Goal: Check status: Check status

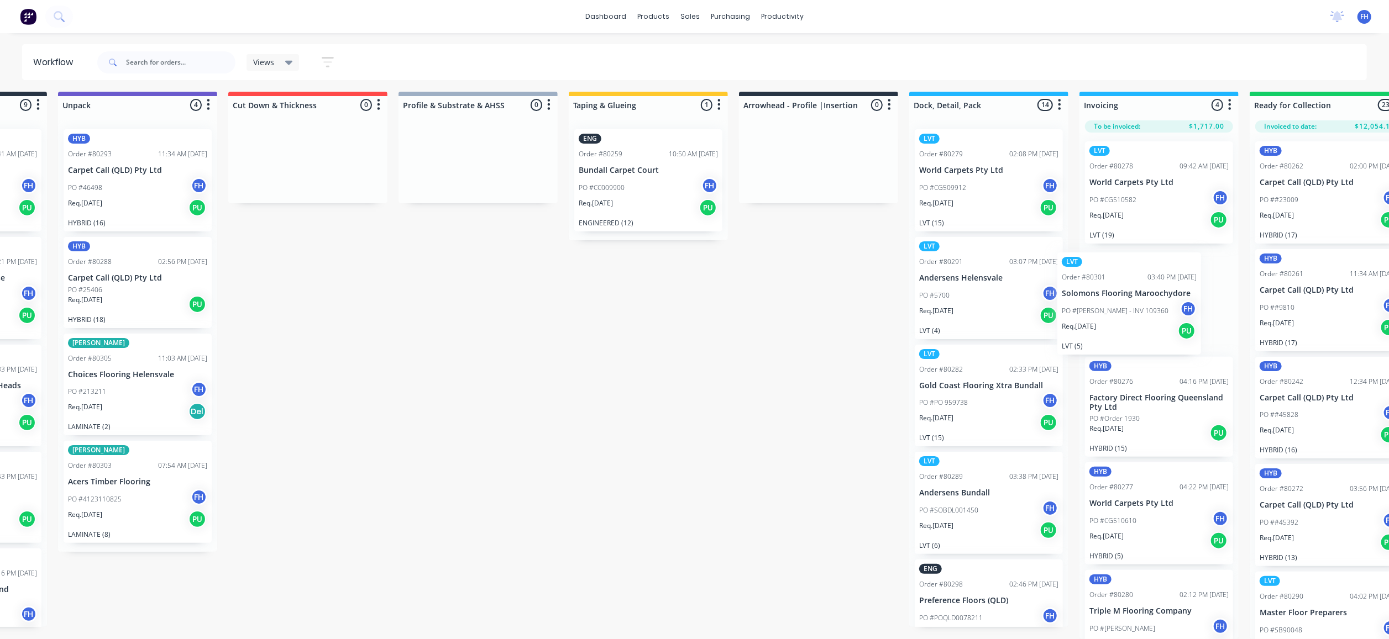
scroll to position [19, 165]
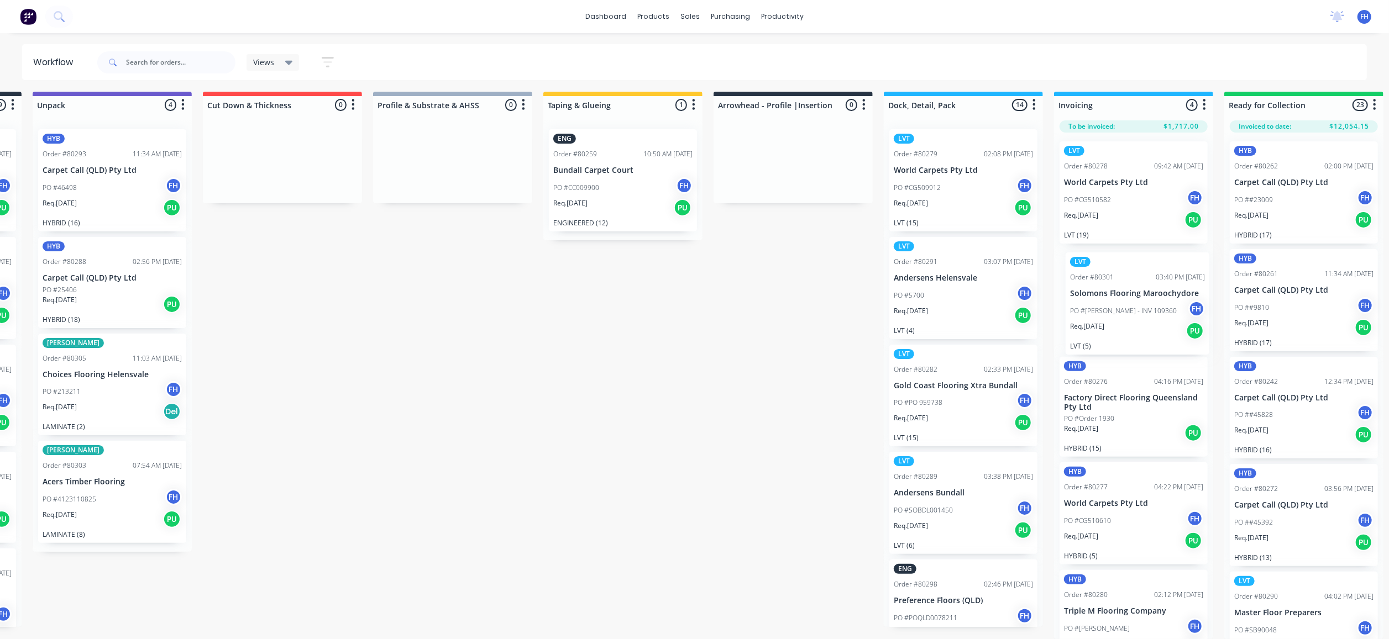
drag, startPoint x: 1104, startPoint y: 272, endPoint x: 1125, endPoint y: 301, distance: 35.6
click at [1125, 301] on div "Submitted 9 Summaries Total order value Invoiced to date To be invoiced ENG Ord…" at bounding box center [831, 366] width 2003 height 548
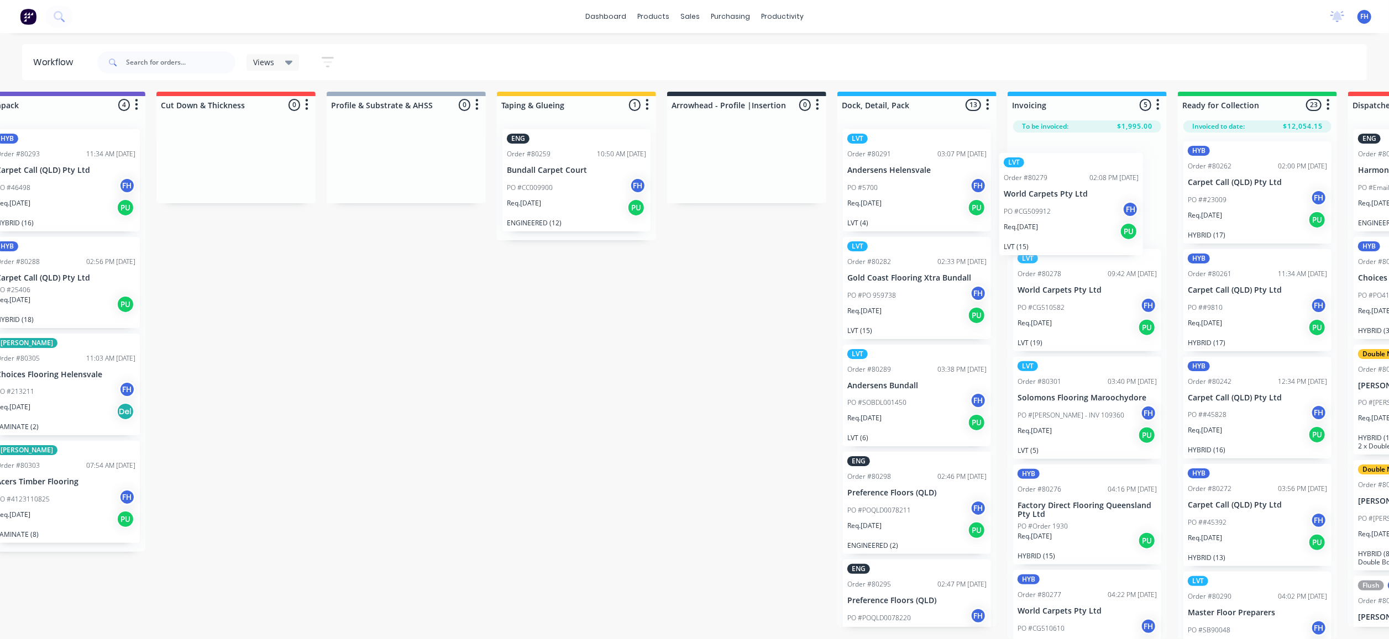
drag, startPoint x: 947, startPoint y: 145, endPoint x: 1076, endPoint y: 186, distance: 135.6
click at [1076, 186] on div "Submitted 9 Summaries Total order value Invoiced to date To be invoiced ENG Ord…" at bounding box center [785, 366] width 2003 height 548
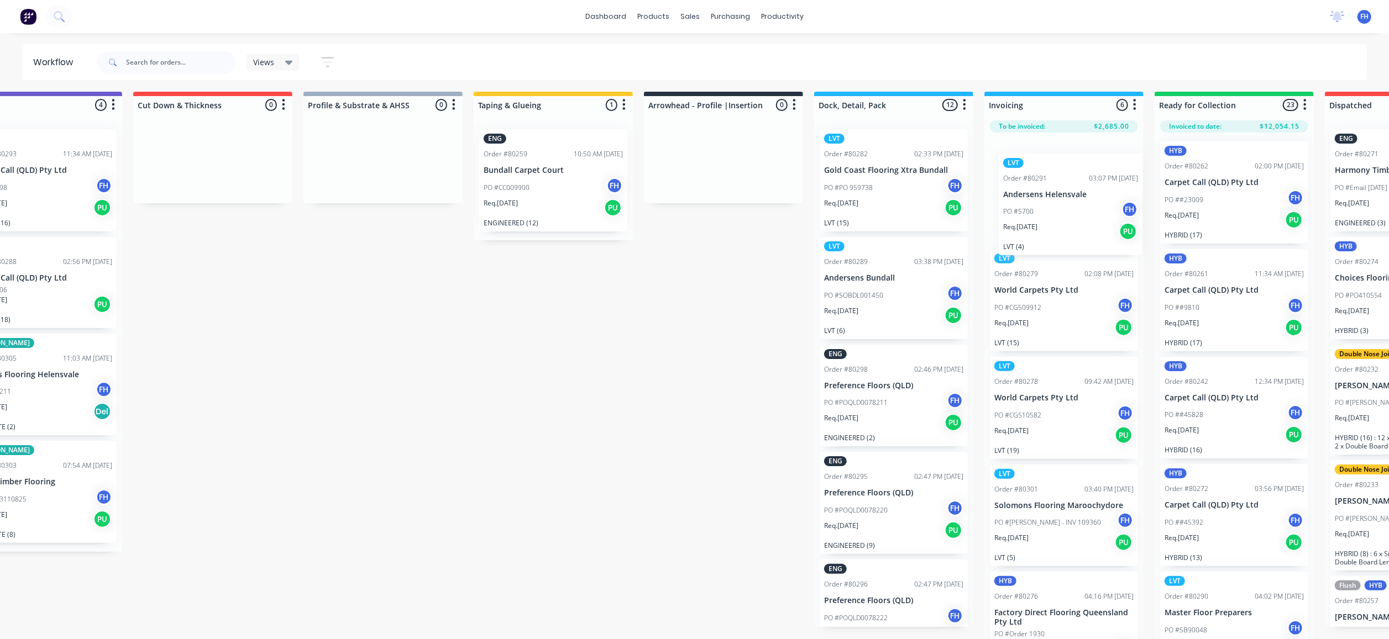
drag, startPoint x: 914, startPoint y: 160, endPoint x: 1077, endPoint y: 191, distance: 165.8
click at [1076, 191] on div "Submitted 9 Summaries Total order value Invoiced to date To be invoiced ENG Ord…" at bounding box center [762, 366] width 2003 height 548
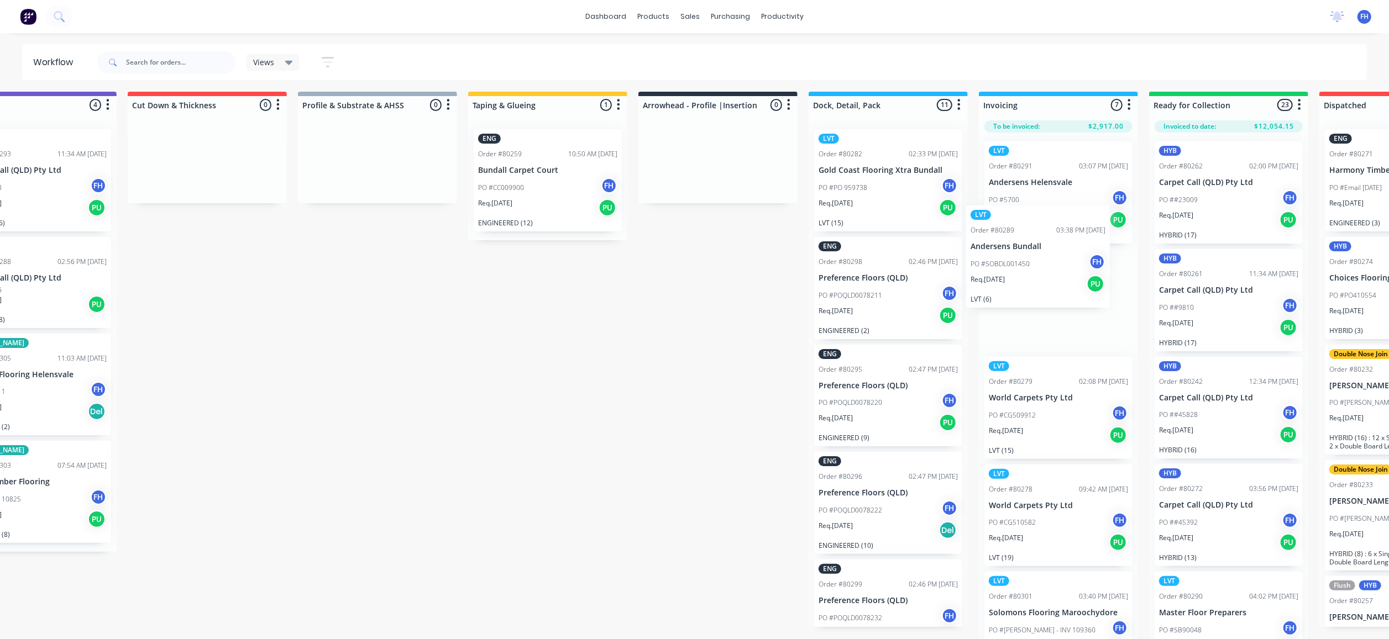
drag, startPoint x: 865, startPoint y: 277, endPoint x: 1022, endPoint y: 263, distance: 157.6
click at [1022, 263] on div "Submitted 9 Summaries Total order value Invoiced to date To be invoiced ENG Ord…" at bounding box center [756, 366] width 2003 height 548
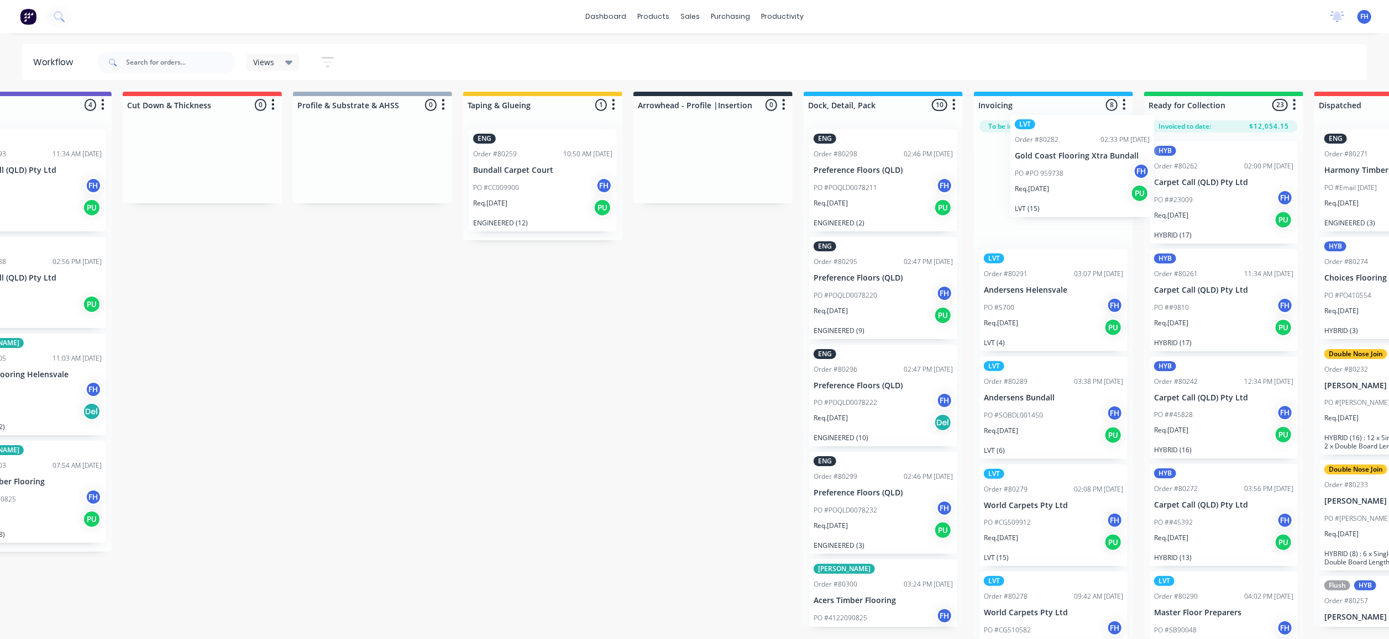
scroll to position [17, 248]
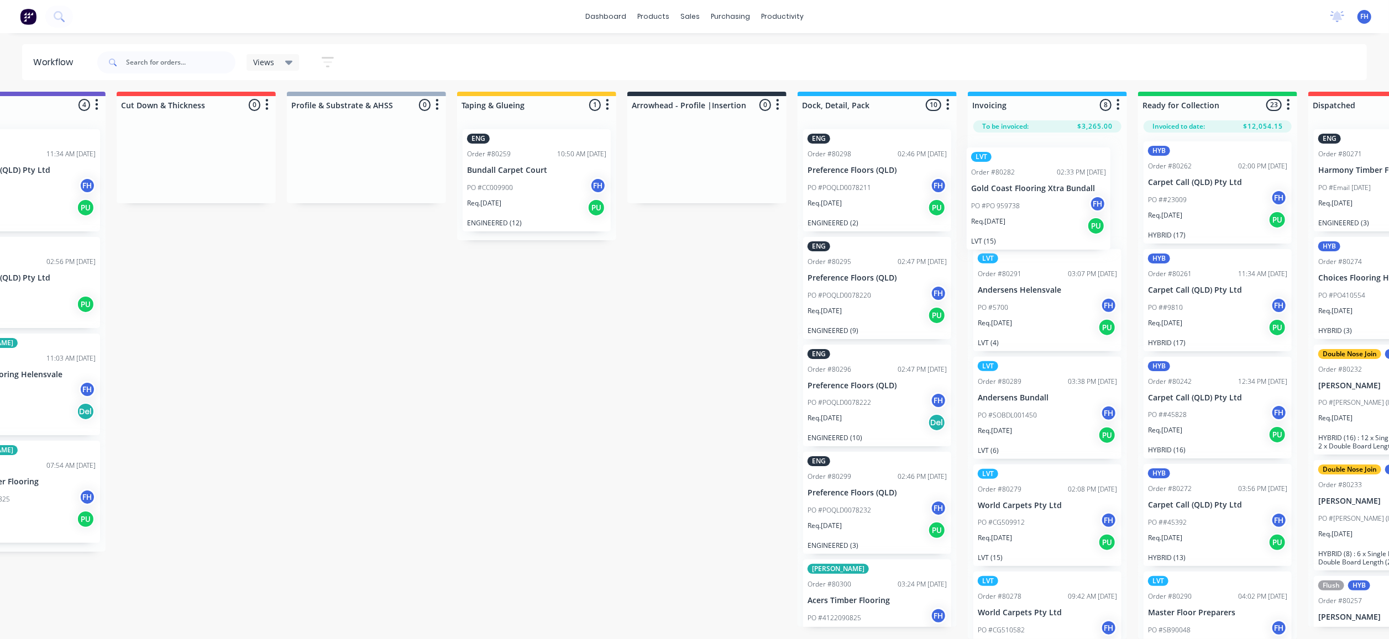
drag, startPoint x: 863, startPoint y: 157, endPoint x: 1018, endPoint y: 191, distance: 158.9
click at [1018, 191] on div "Submitted 9 Summaries Total order value Invoiced to date To be invoiced ENG Ord…" at bounding box center [745, 366] width 2003 height 548
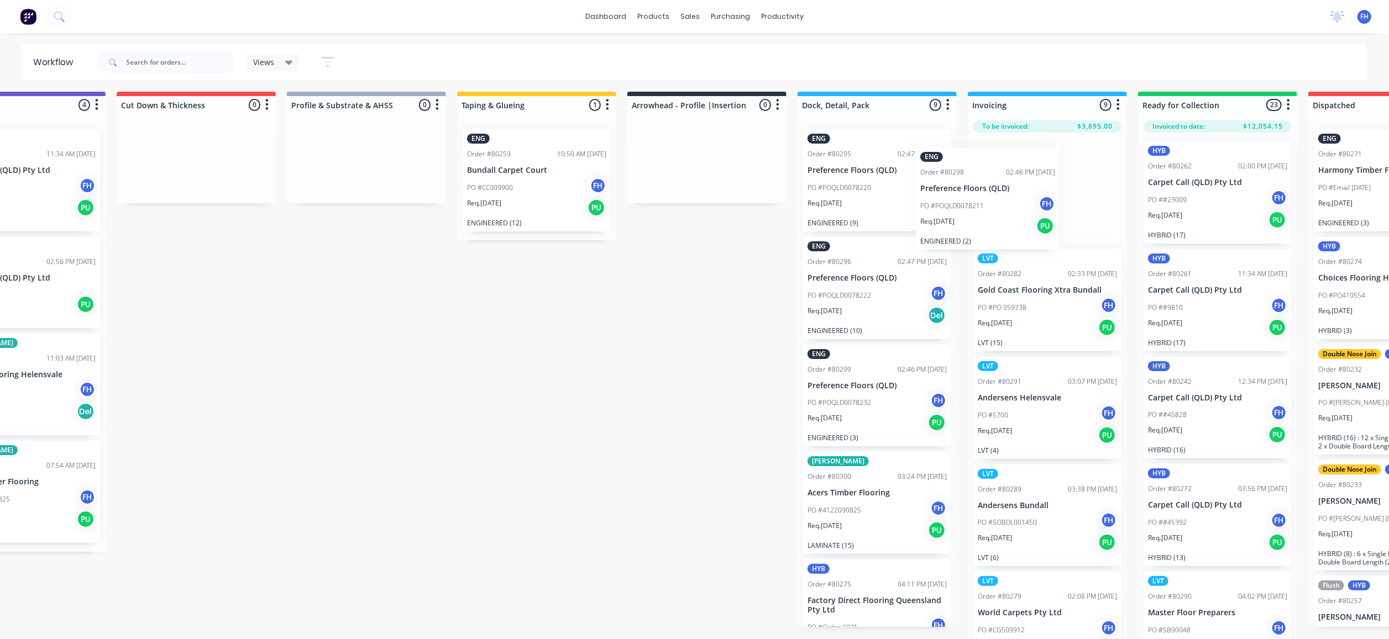
drag, startPoint x: 870, startPoint y: 165, endPoint x: 990, endPoint y: 199, distance: 125.2
click at [990, 199] on div "Submitted 9 Summaries Total order value Invoiced to date To be invoiced ENG Ord…" at bounding box center [745, 366] width 2003 height 548
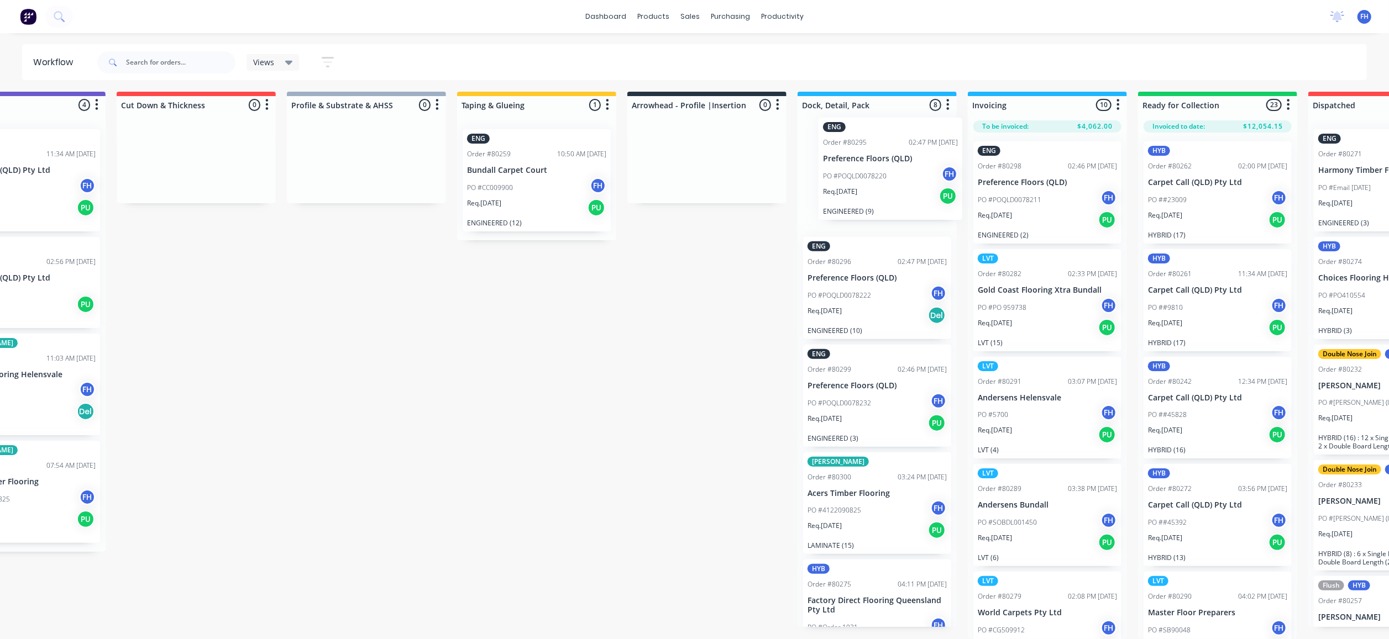
scroll to position [16, 248]
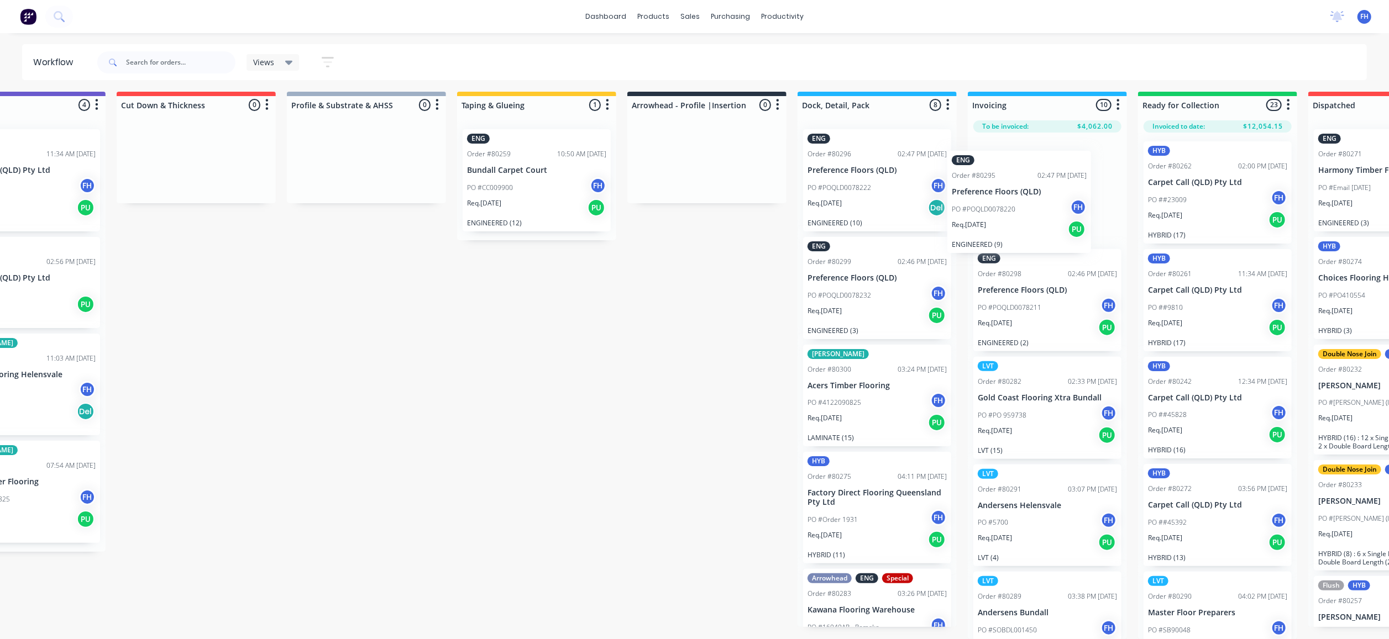
drag, startPoint x: 849, startPoint y: 149, endPoint x: 998, endPoint y: 188, distance: 153.6
click at [998, 188] on div "Submitted 9 Summaries Total order value Invoiced to date To be invoiced ENG Ord…" at bounding box center [745, 366] width 2003 height 548
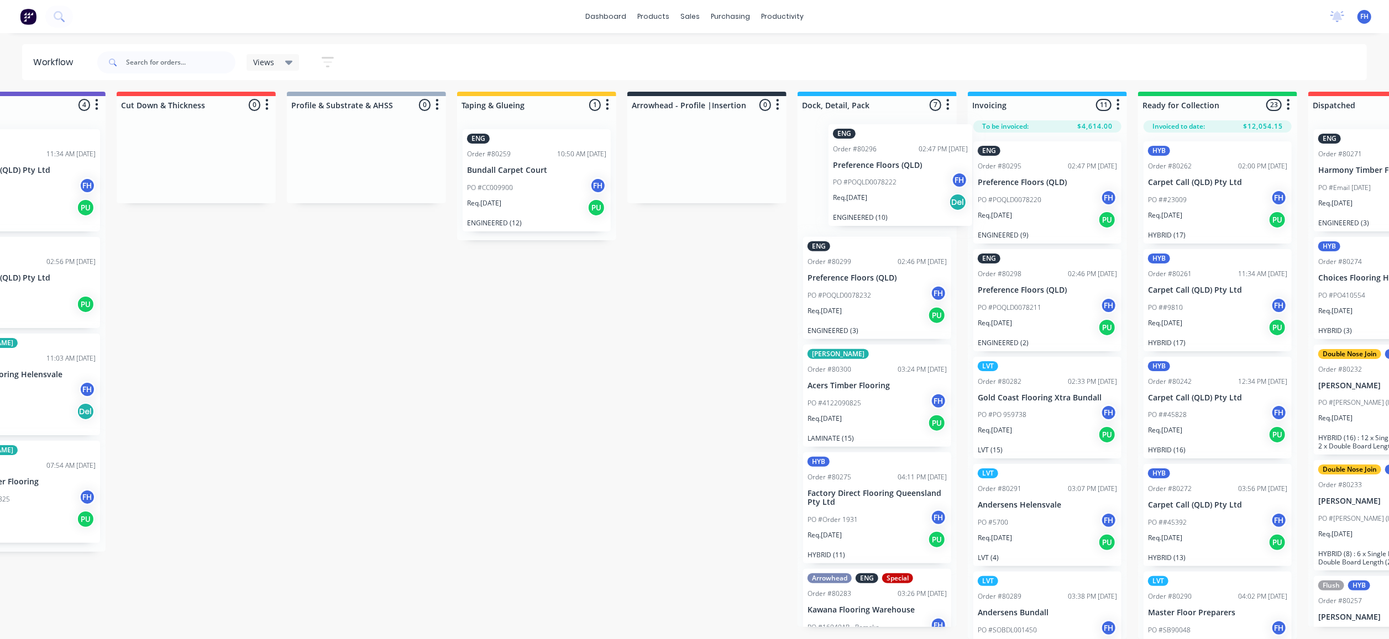
scroll to position [15, 248]
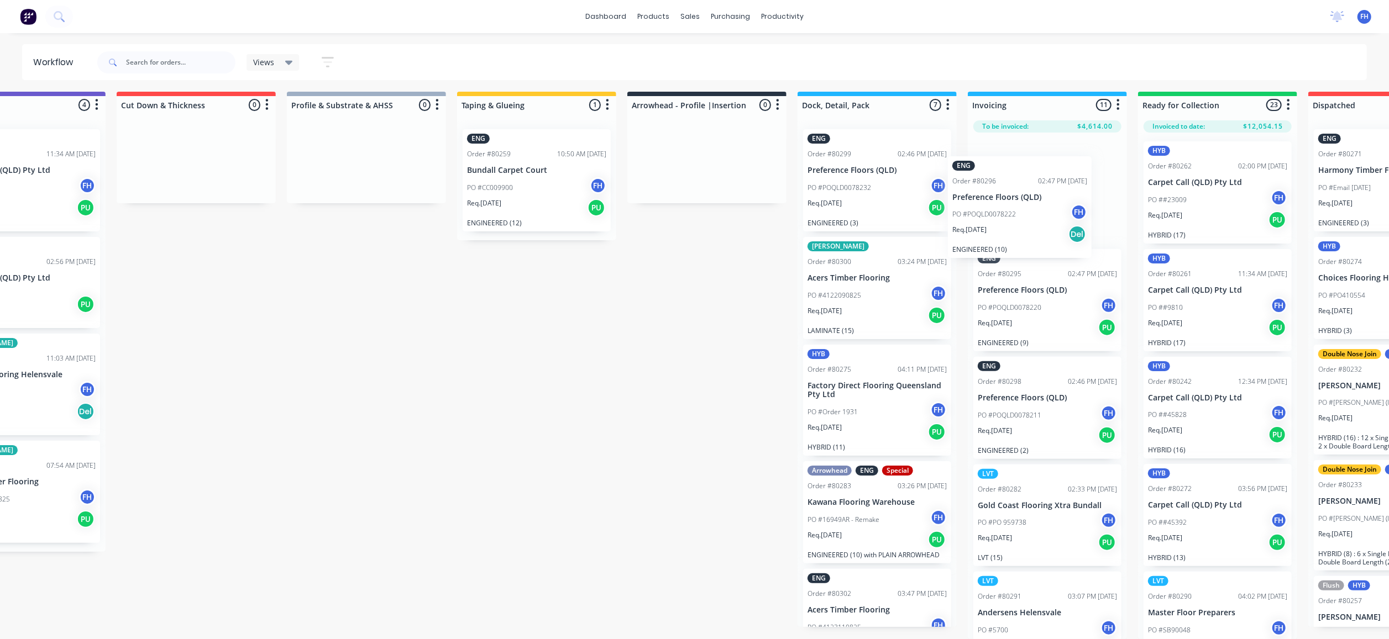
drag, startPoint x: 845, startPoint y: 155, endPoint x: 1007, endPoint y: 197, distance: 166.7
click at [1000, 198] on div "Submitted 9 Summaries Total order value Invoiced to date To be invoiced ENG Ord…" at bounding box center [745, 366] width 2003 height 548
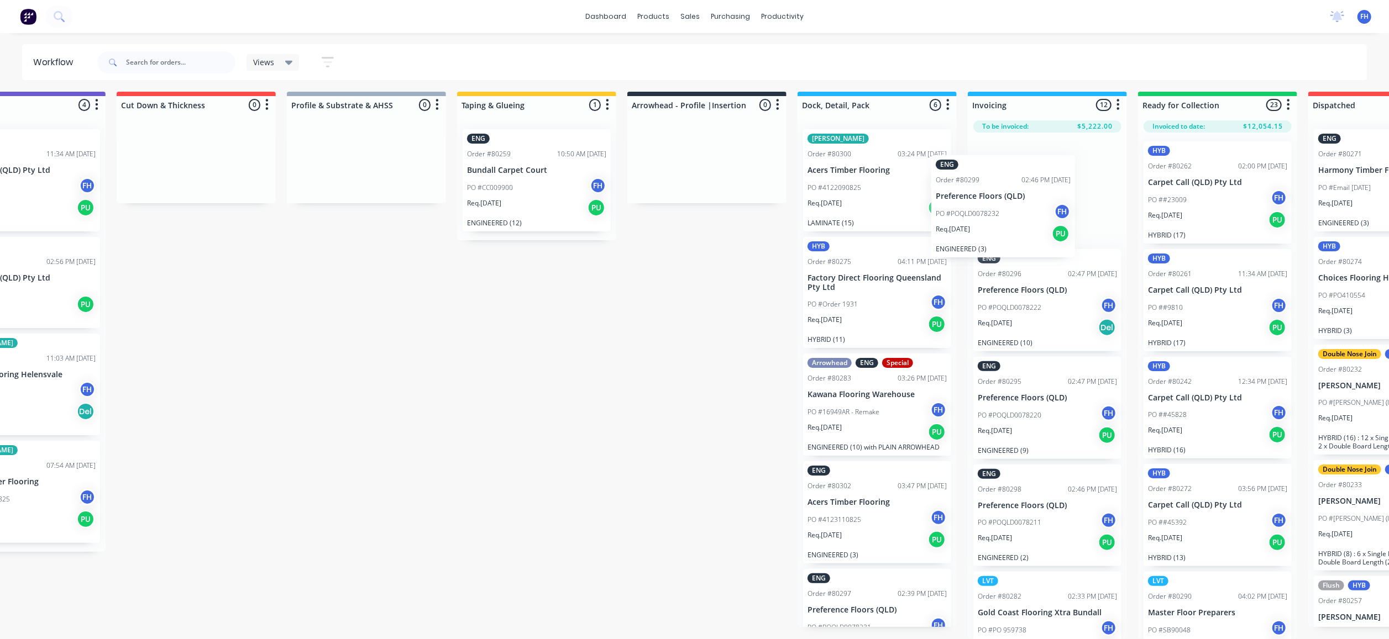
drag, startPoint x: 838, startPoint y: 157, endPoint x: 969, endPoint y: 195, distance: 136.4
click at [969, 195] on div "Submitted 9 Summaries Total order value Invoiced to date To be invoiced ENG Ord…" at bounding box center [745, 366] width 2003 height 548
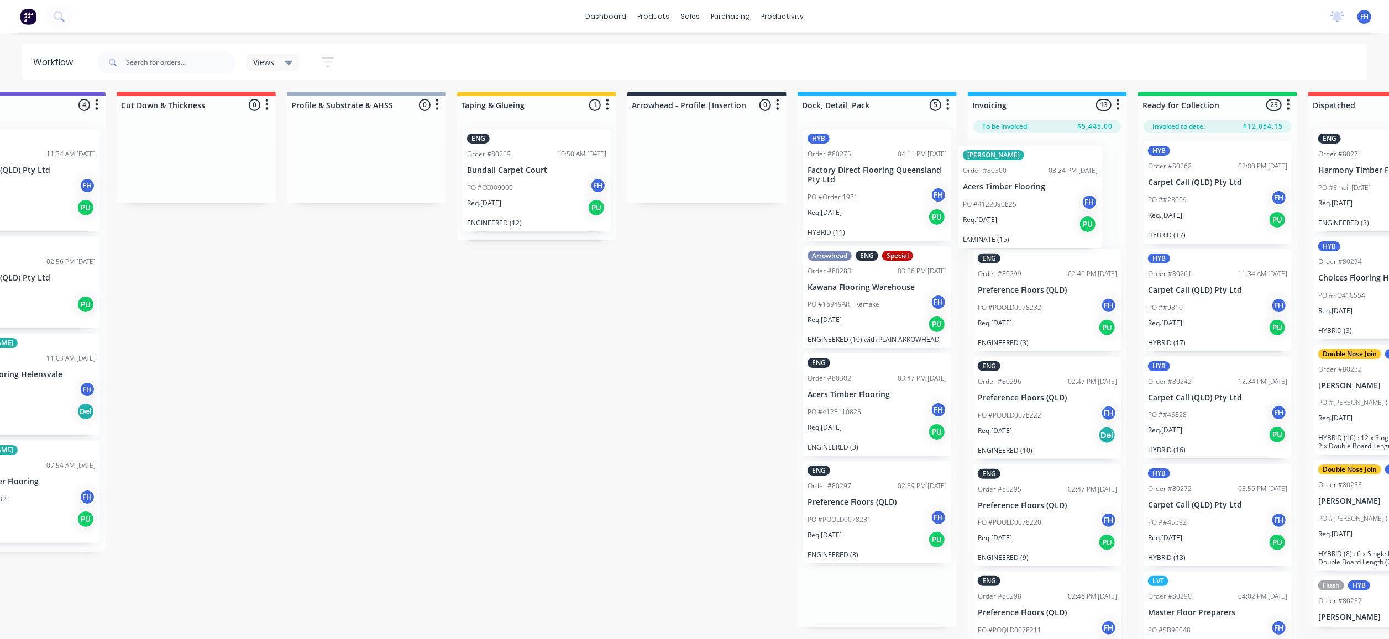
drag, startPoint x: 865, startPoint y: 178, endPoint x: 1024, endPoint y: 206, distance: 161.6
click at [1024, 206] on div "Submitted 9 Summaries Total order value Invoiced to date To be invoiced ENG Ord…" at bounding box center [745, 366] width 2003 height 548
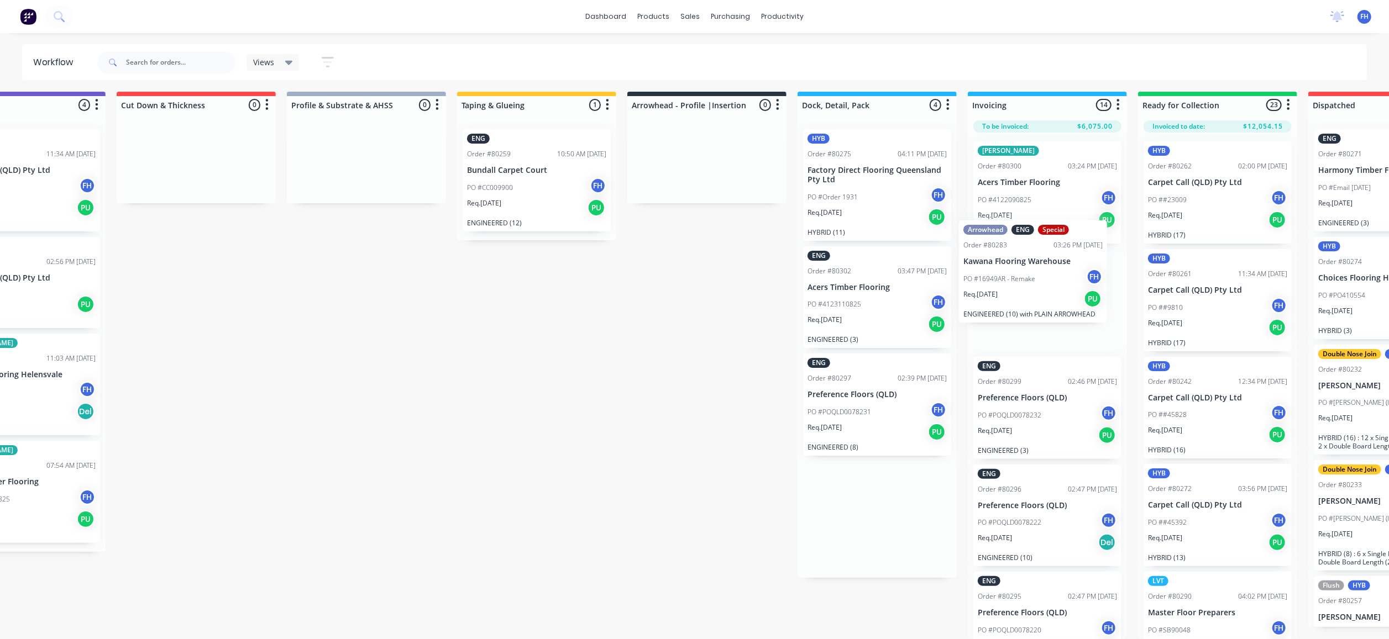
drag, startPoint x: 854, startPoint y: 283, endPoint x: 1012, endPoint y: 269, distance: 159.2
click at [1012, 269] on div "Submitted 9 Summaries Total order value Invoiced to date To be invoiced ENG Ord…" at bounding box center [745, 366] width 2003 height 548
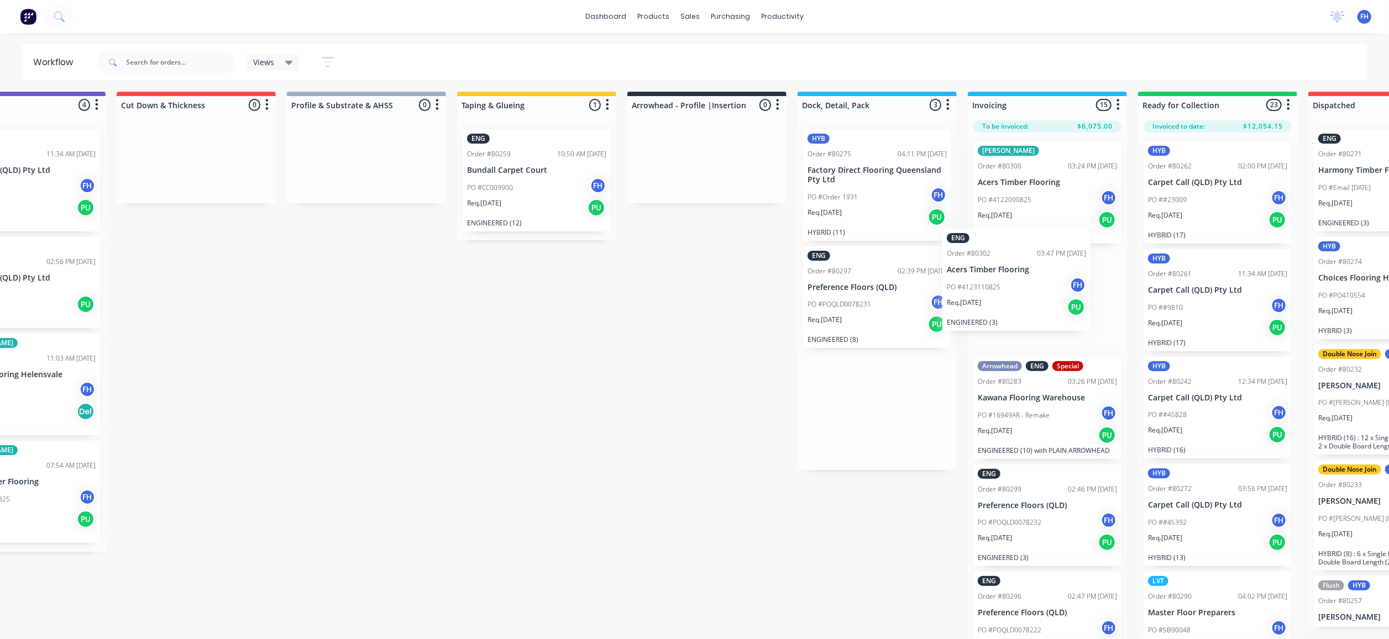
drag, startPoint x: 852, startPoint y: 280, endPoint x: 995, endPoint y: 274, distance: 142.7
click at [995, 274] on div "Submitted 9 Summaries Total order value Invoiced to date To be invoiced ENG Ord…" at bounding box center [745, 366] width 2003 height 548
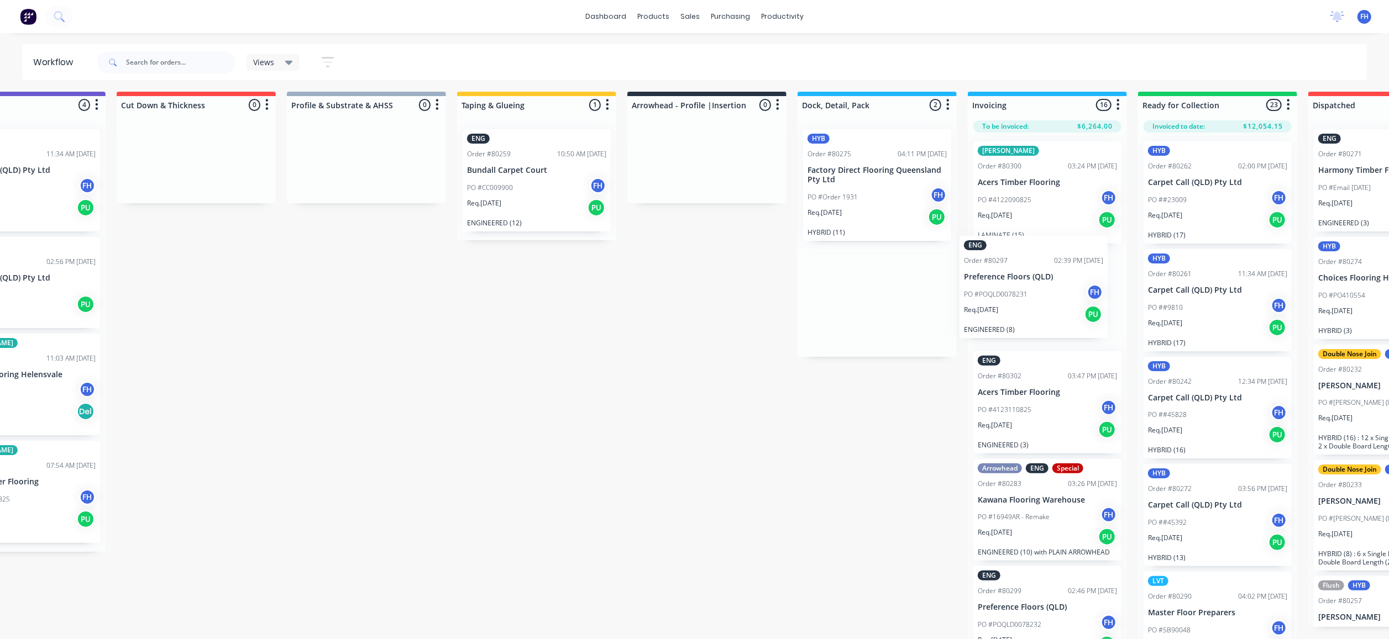
drag, startPoint x: 847, startPoint y: 270, endPoint x: 1015, endPoint y: 271, distance: 168.0
click at [1009, 272] on div "Submitted 9 Summaries Total order value Invoiced to date To be invoiced ENG Ord…" at bounding box center [745, 366] width 2003 height 548
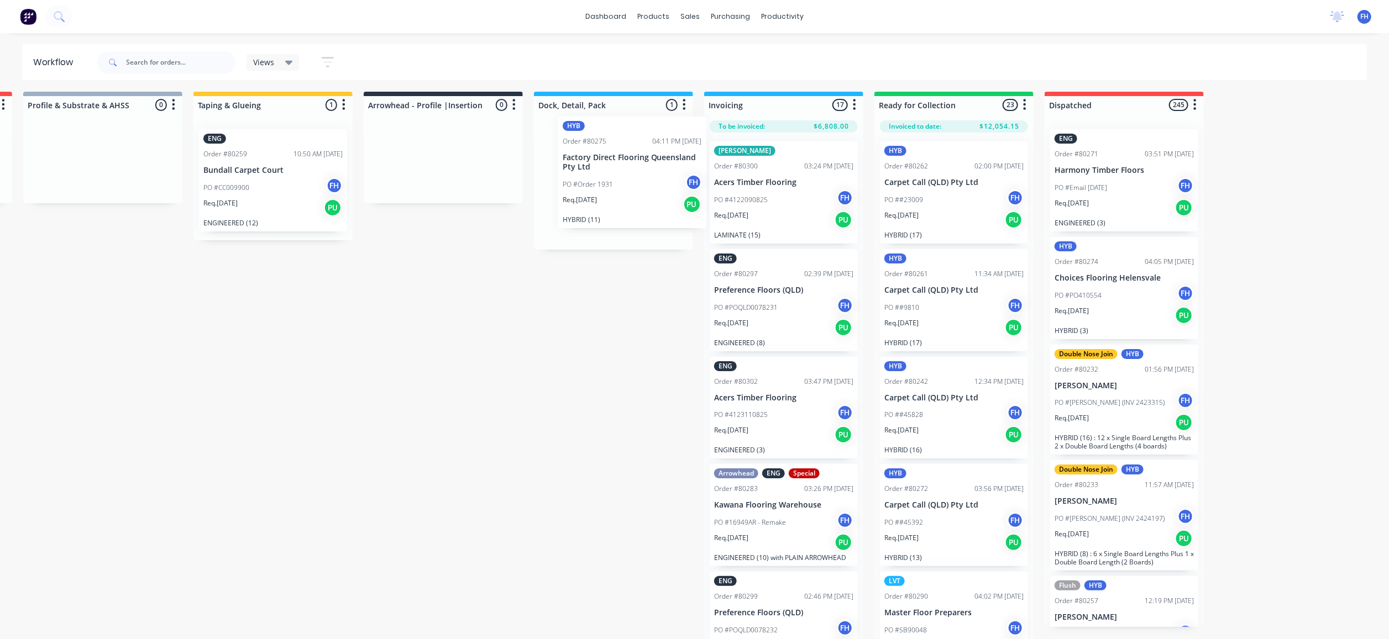
scroll to position [18, 511]
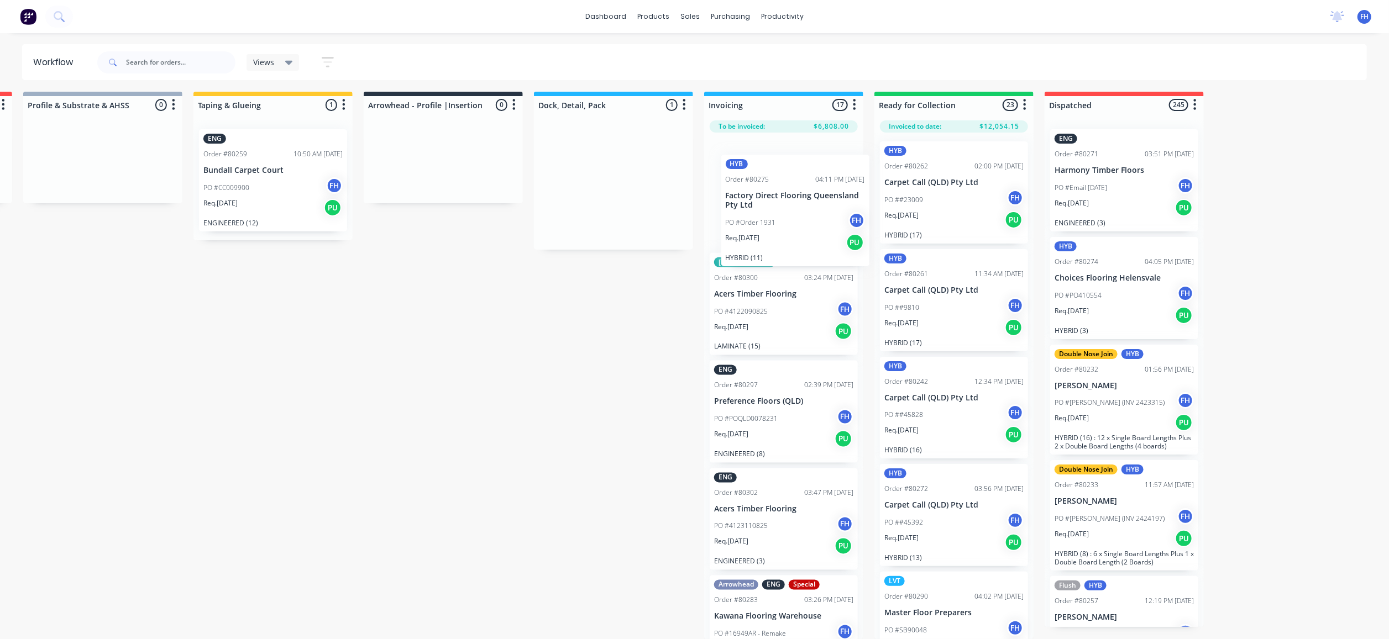
drag, startPoint x: 616, startPoint y: 142, endPoint x: 801, endPoint y: 185, distance: 189.9
click at [801, 185] on div "Submitted 9 Summaries Total order value Invoiced to date To be invoiced ENG Ord…" at bounding box center [482, 366] width 2003 height 548
